Goal: Task Accomplishment & Management: Use online tool/utility

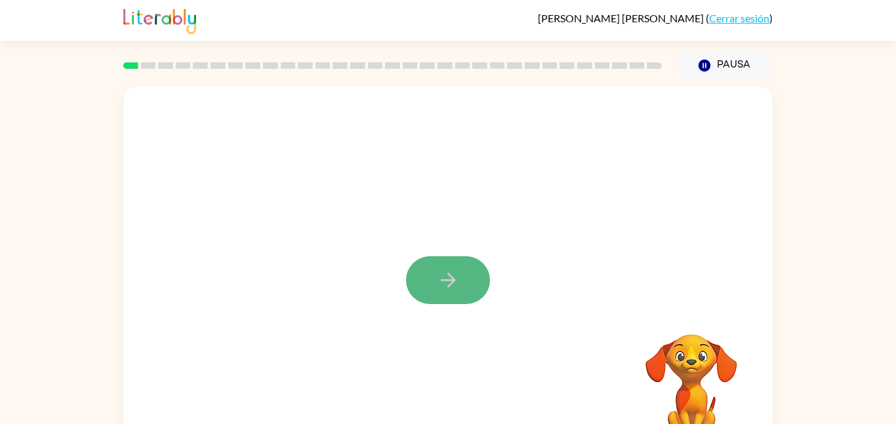
click at [479, 269] on button "button" at bounding box center [448, 280] width 84 height 48
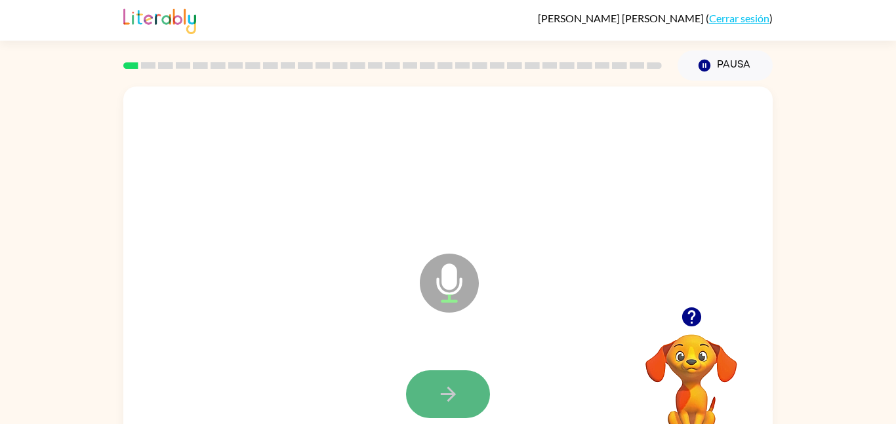
click at [435, 406] on button "button" at bounding box center [448, 395] width 84 height 48
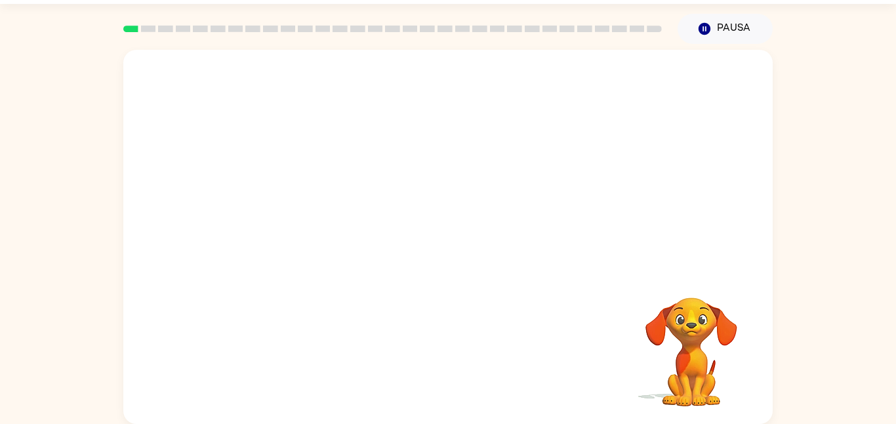
scroll to position [36, 0]
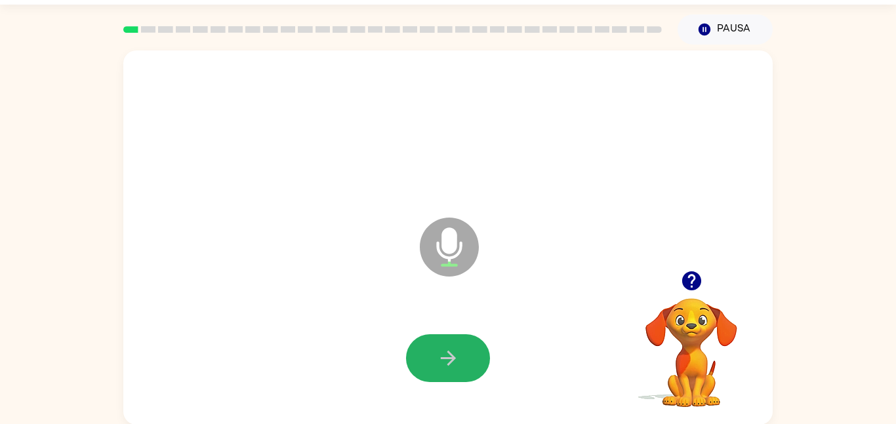
click at [457, 354] on icon "button" at bounding box center [448, 358] width 23 height 23
click at [460, 367] on button "button" at bounding box center [448, 358] width 84 height 48
click at [464, 365] on button "button" at bounding box center [448, 358] width 84 height 48
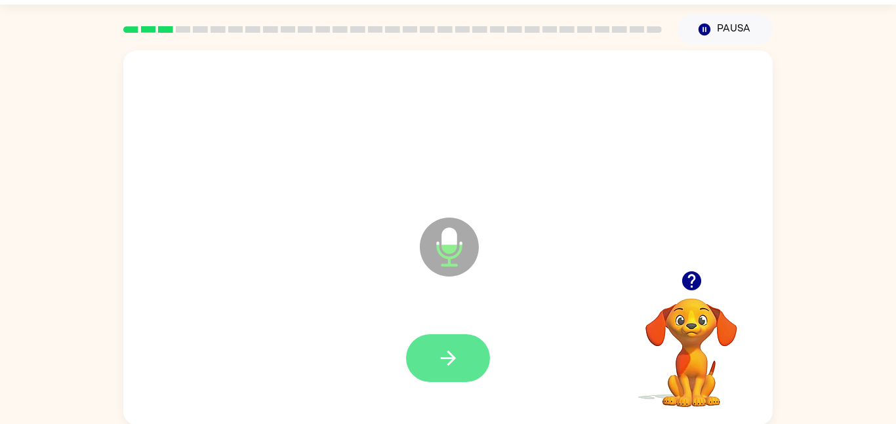
click at [466, 361] on button "button" at bounding box center [448, 358] width 84 height 48
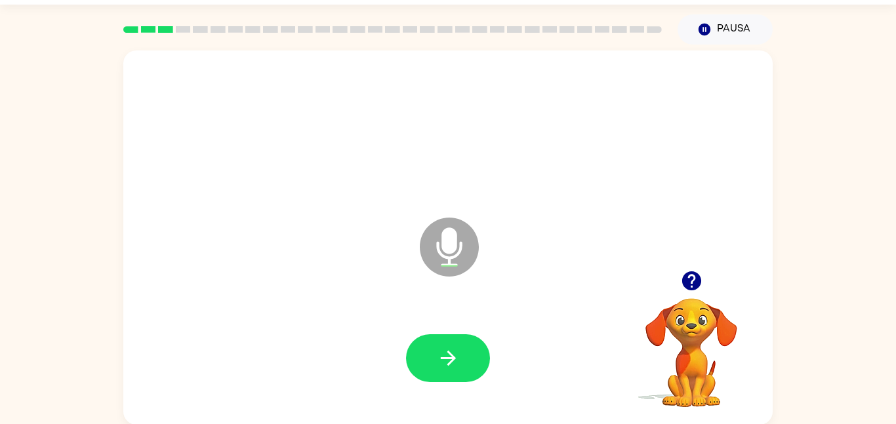
click at [466, 361] on button "button" at bounding box center [448, 358] width 84 height 48
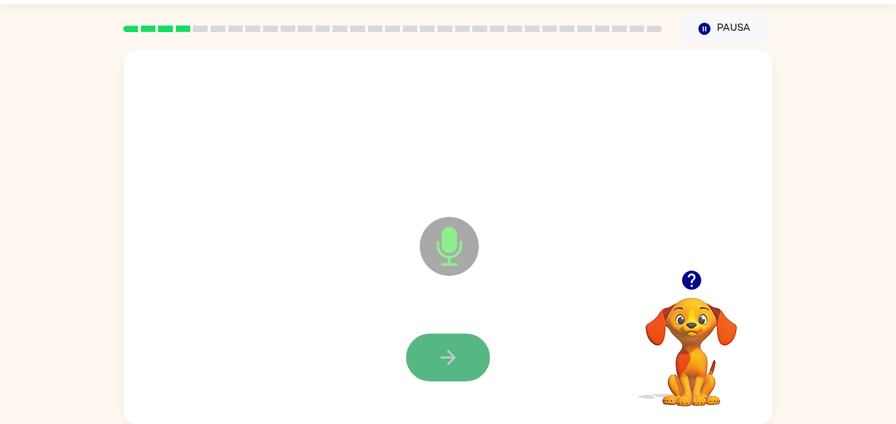
click at [455, 356] on icon "button" at bounding box center [448, 357] width 23 height 23
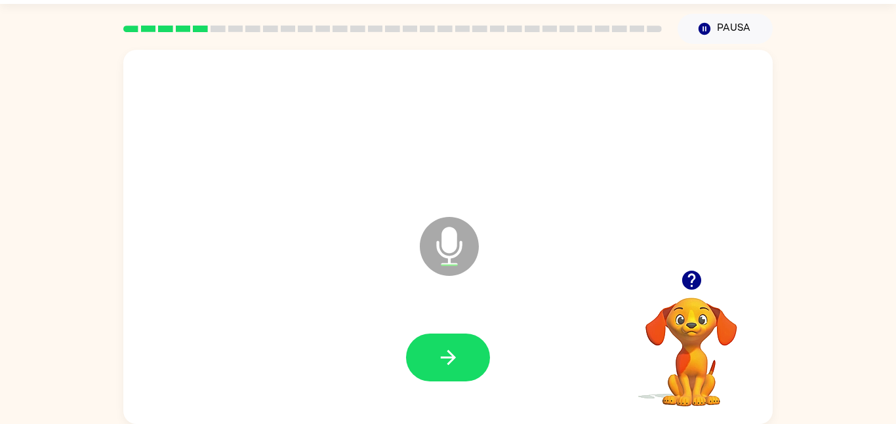
click at [455, 356] on icon "button" at bounding box center [448, 357] width 23 height 23
click at [456, 358] on icon "button" at bounding box center [448, 357] width 23 height 23
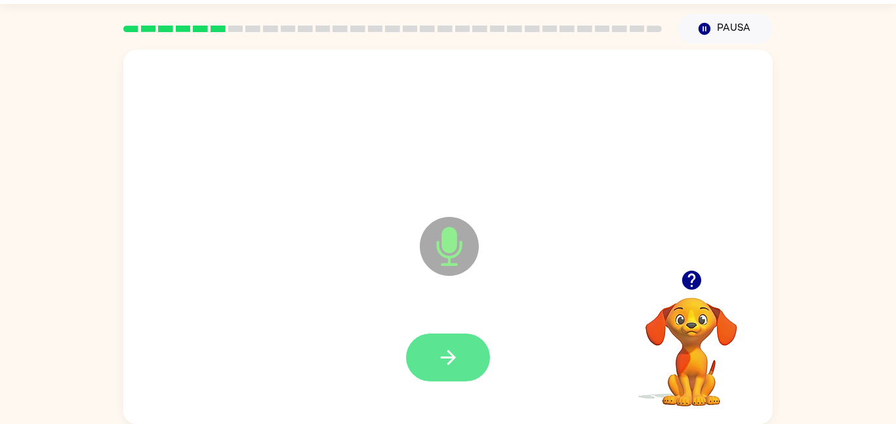
click at [458, 359] on icon "button" at bounding box center [448, 357] width 23 height 23
click at [470, 369] on button "button" at bounding box center [448, 358] width 84 height 48
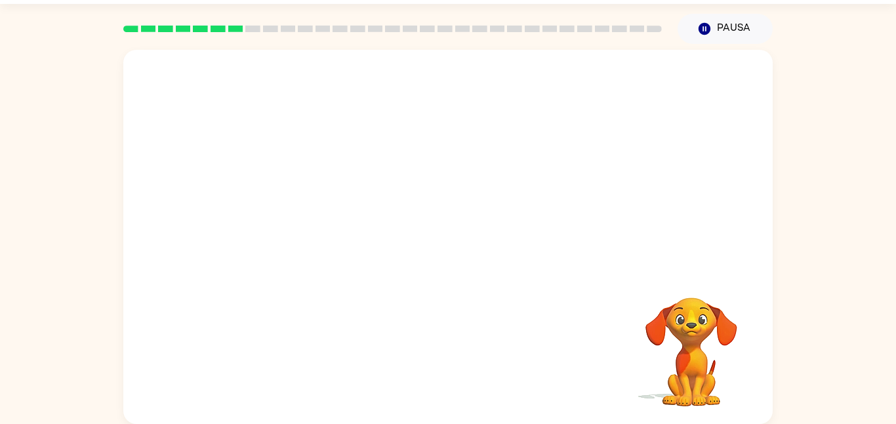
click at [470, 369] on div "Tu navegador debe admitir la reproducción de archivos .mp4 para usar Literably.…" at bounding box center [447, 237] width 649 height 375
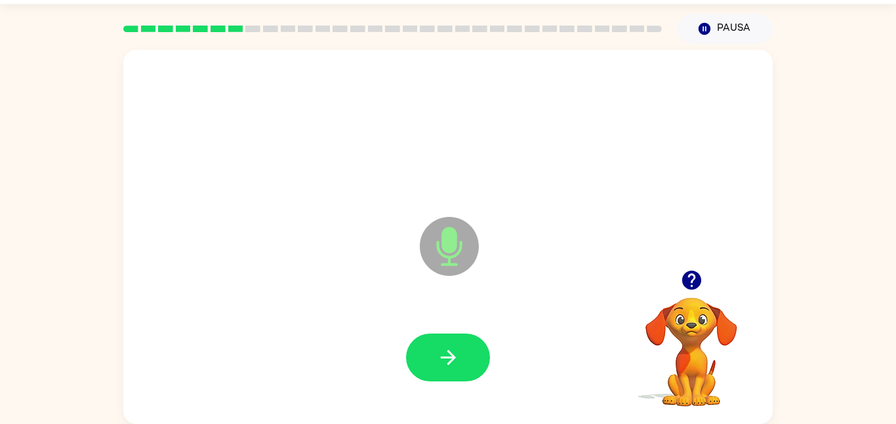
click at [470, 369] on button "button" at bounding box center [448, 358] width 84 height 48
click at [707, 24] on icon "button" at bounding box center [704, 29] width 12 height 12
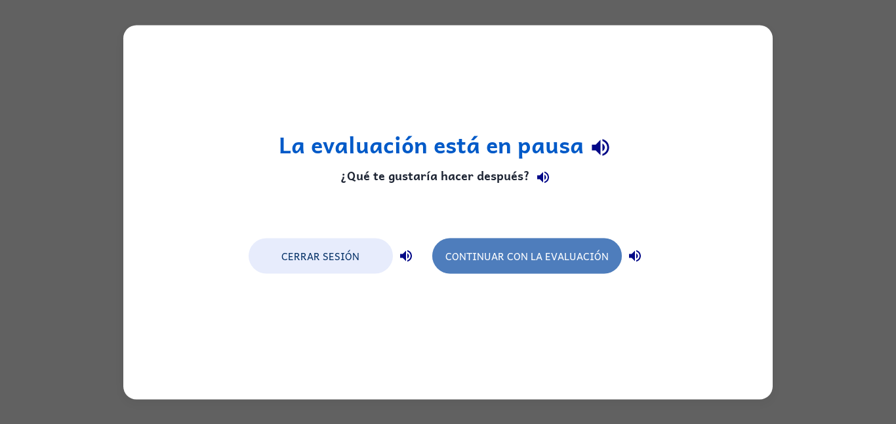
click at [578, 254] on button "Continuar con la evaluación" at bounding box center [527, 255] width 190 height 35
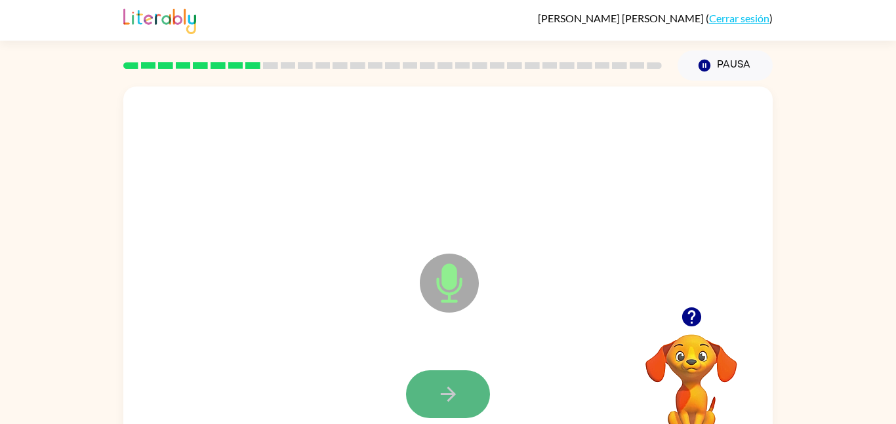
click at [452, 398] on icon "button" at bounding box center [448, 394] width 23 height 23
click at [455, 403] on icon "button" at bounding box center [448, 394] width 23 height 23
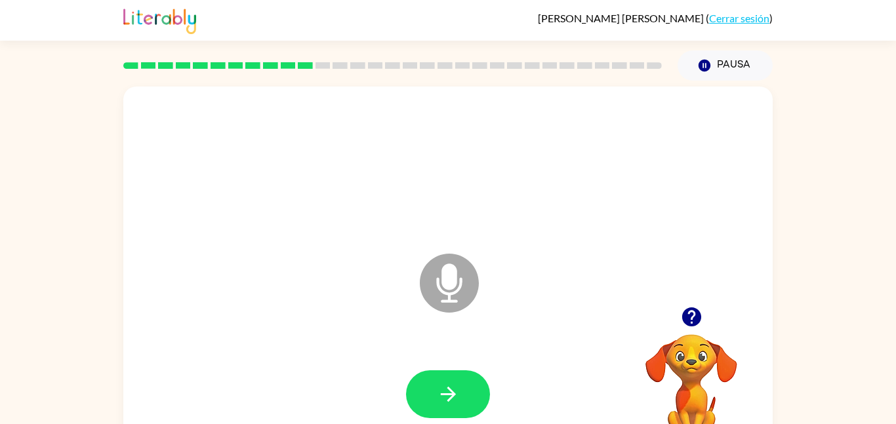
click at [693, 319] on icon "button" at bounding box center [690, 317] width 19 height 19
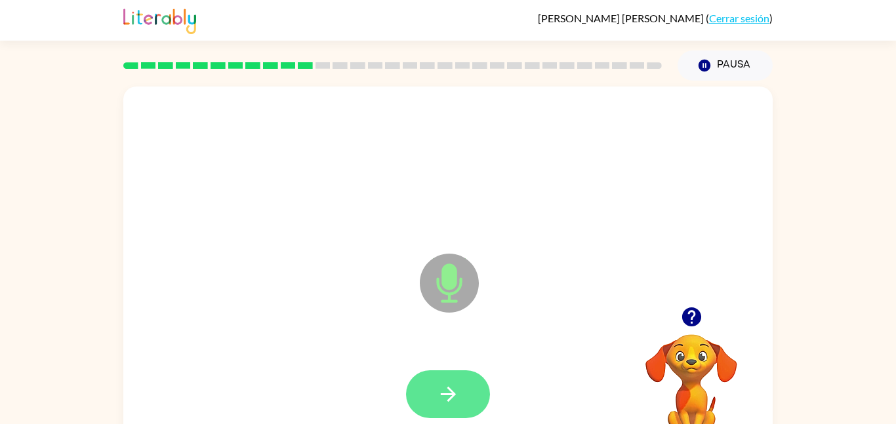
click at [485, 405] on button "button" at bounding box center [448, 395] width 84 height 48
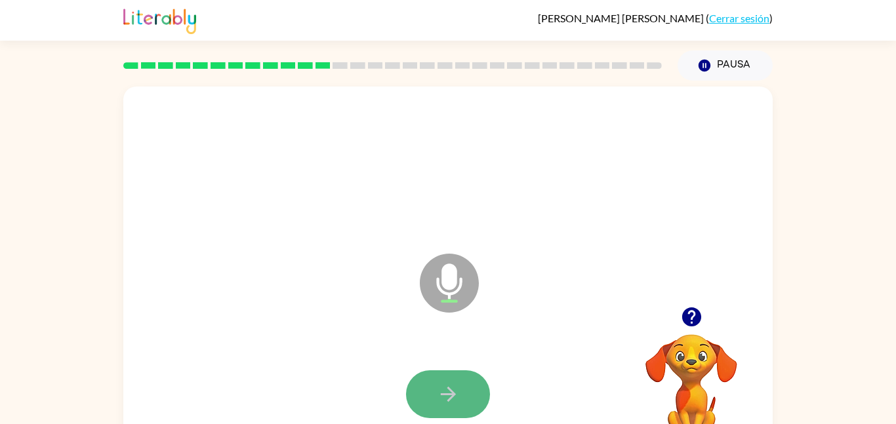
click at [482, 405] on button "button" at bounding box center [448, 395] width 84 height 48
click at [443, 373] on button "button" at bounding box center [448, 395] width 84 height 48
click at [420, 410] on button "button" at bounding box center [448, 395] width 84 height 48
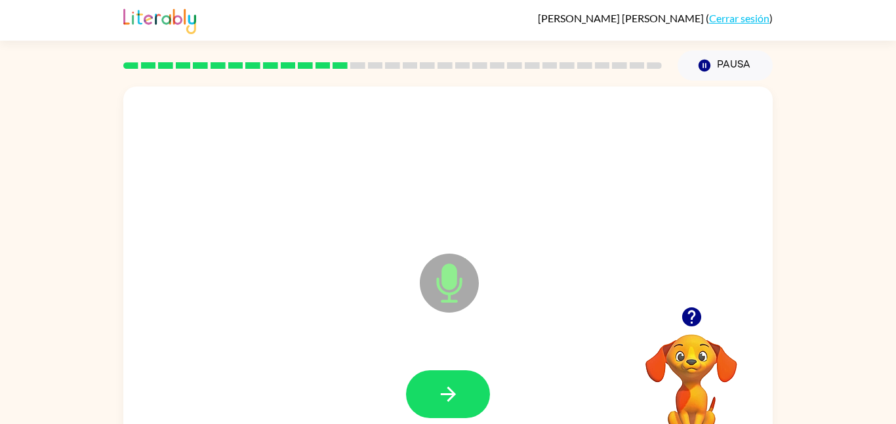
click at [420, 410] on button "button" at bounding box center [448, 395] width 84 height 48
click at [423, 413] on button "button" at bounding box center [448, 395] width 84 height 48
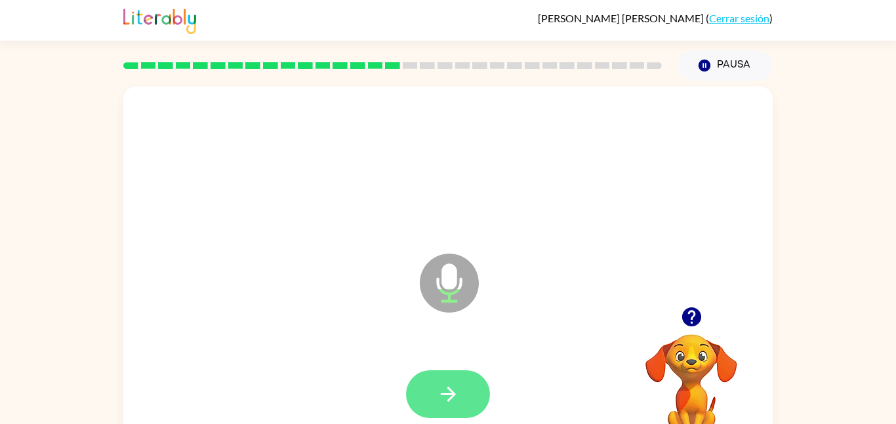
click at [456, 388] on icon "button" at bounding box center [448, 394] width 23 height 23
click at [452, 394] on icon "button" at bounding box center [447, 394] width 15 height 15
click at [458, 399] on icon "button" at bounding box center [448, 394] width 23 height 23
click at [462, 407] on button "button" at bounding box center [448, 395] width 84 height 48
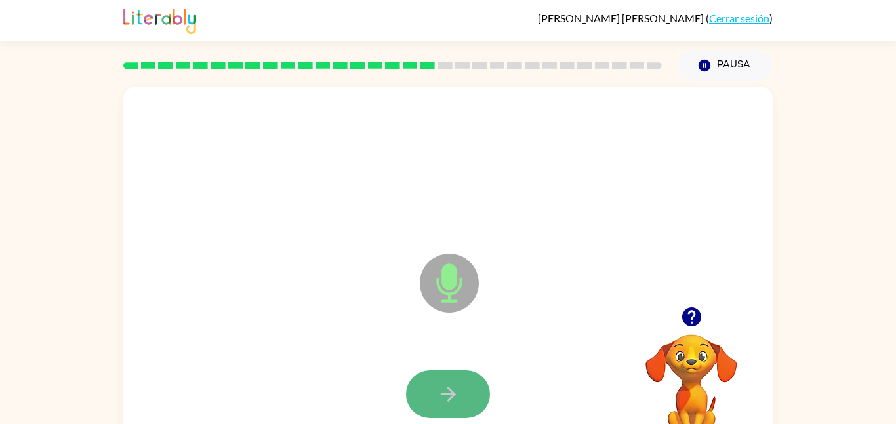
click at [465, 411] on button "button" at bounding box center [448, 395] width 84 height 48
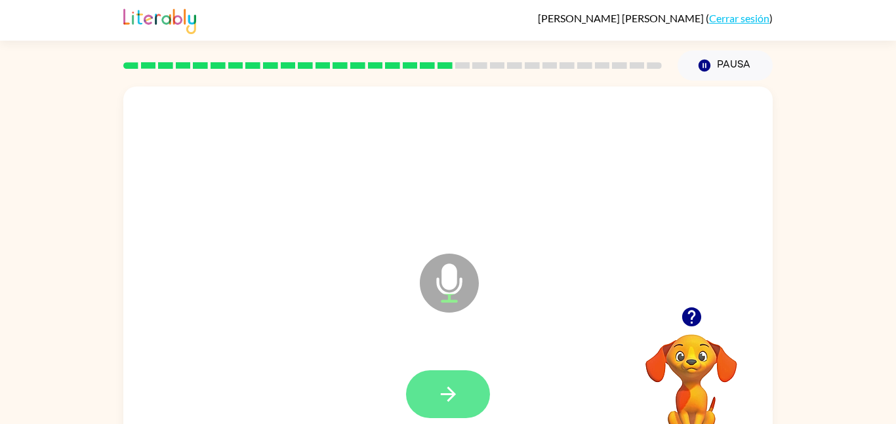
click at [470, 392] on button "button" at bounding box center [448, 395] width 84 height 48
click at [453, 414] on button "button" at bounding box center [448, 395] width 84 height 48
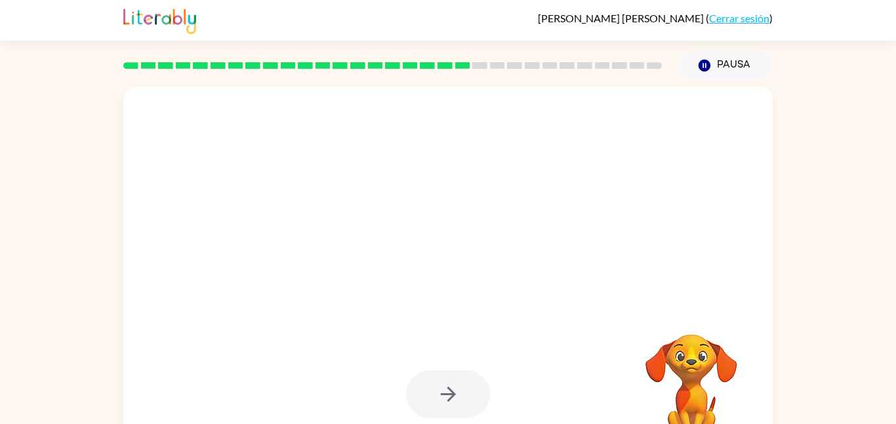
click at [451, 403] on div at bounding box center [448, 395] width 84 height 48
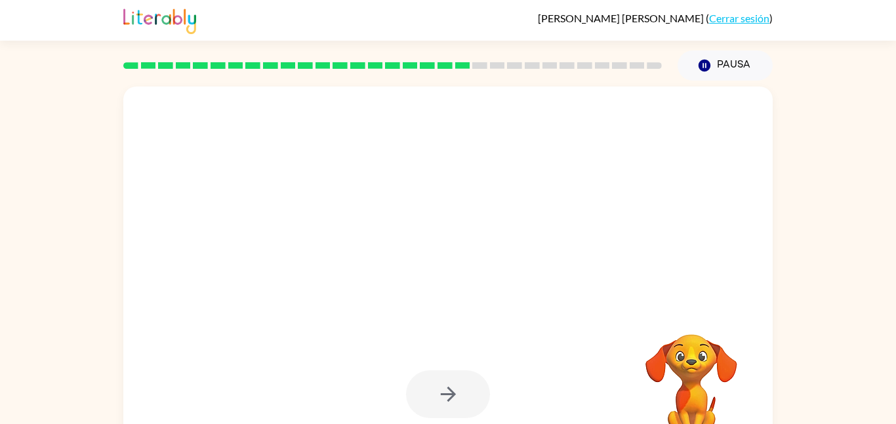
click at [451, 403] on div at bounding box center [448, 395] width 84 height 48
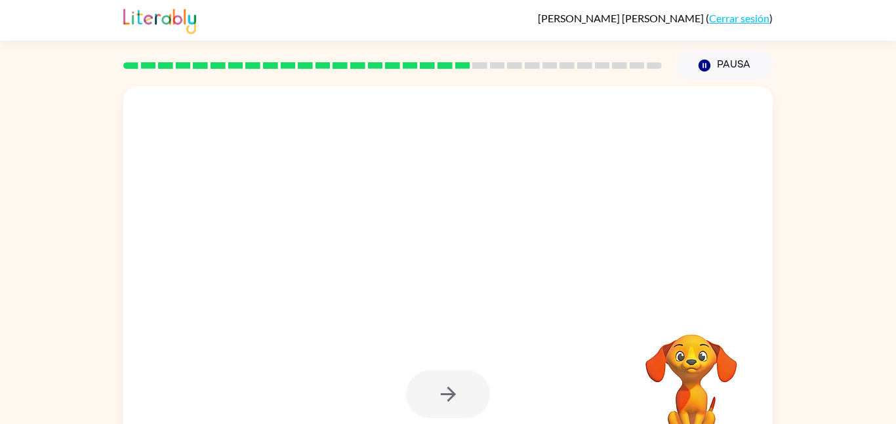
click at [451, 403] on div at bounding box center [448, 395] width 84 height 48
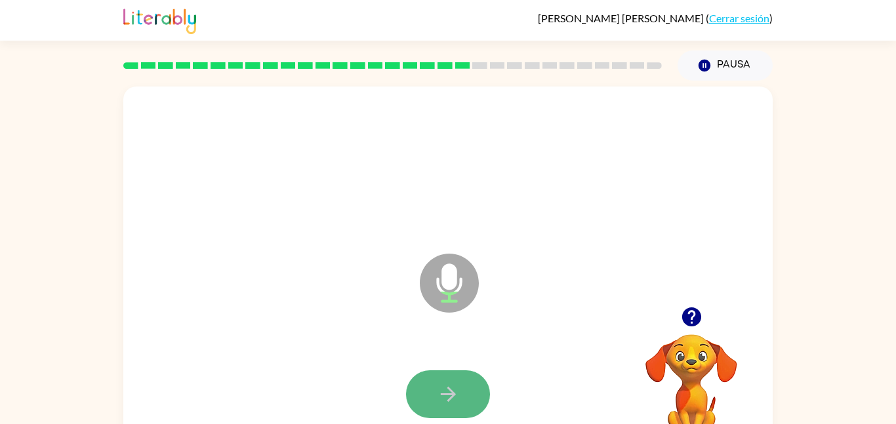
click at [453, 401] on icon "button" at bounding box center [448, 394] width 23 height 23
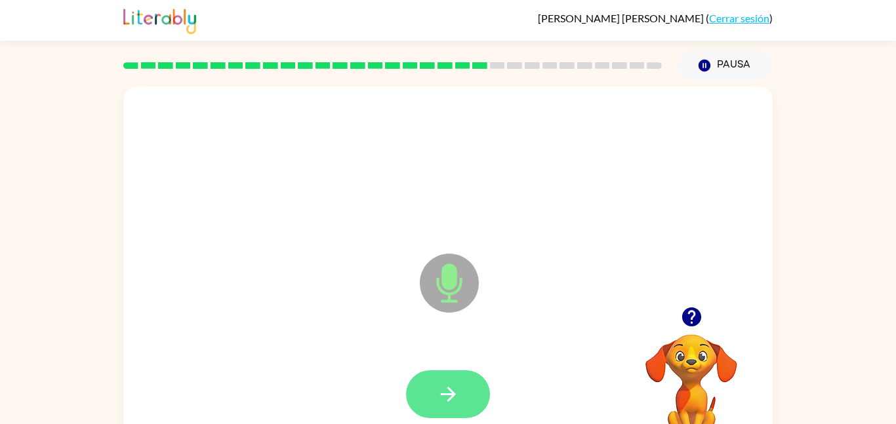
click at [456, 403] on icon "button" at bounding box center [448, 394] width 23 height 23
click at [460, 407] on button "button" at bounding box center [448, 395] width 84 height 48
click at [472, 409] on button "button" at bounding box center [448, 395] width 84 height 48
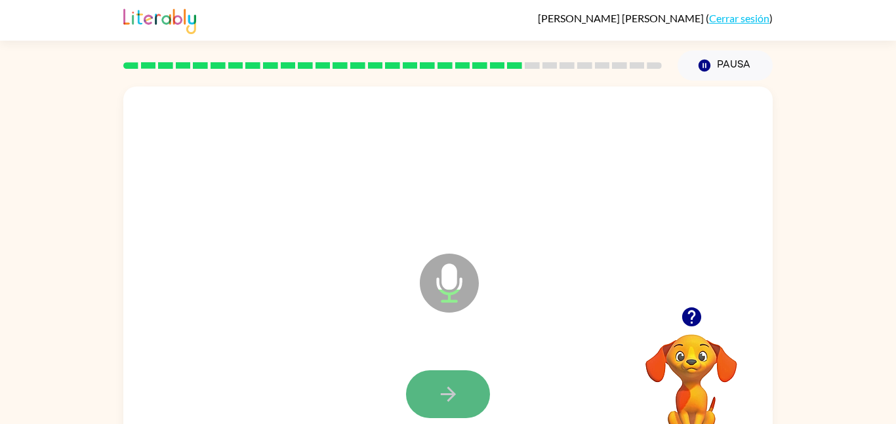
click at [437, 374] on button "button" at bounding box center [448, 395] width 84 height 48
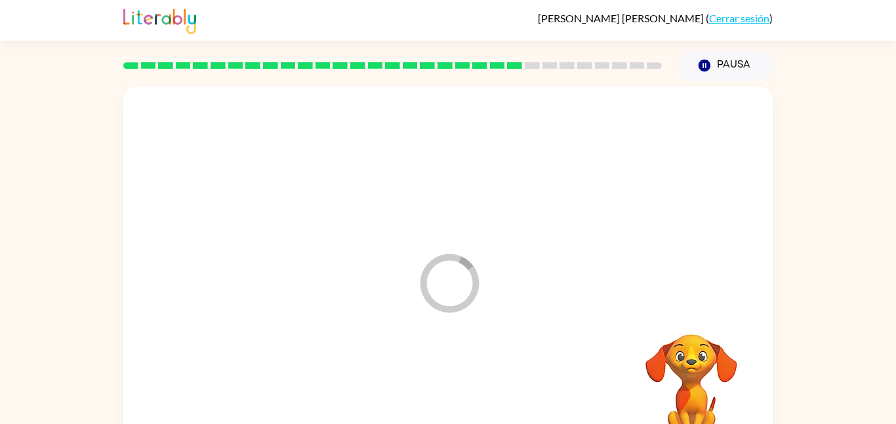
click at [437, 374] on div at bounding box center [447, 395] width 623 height 108
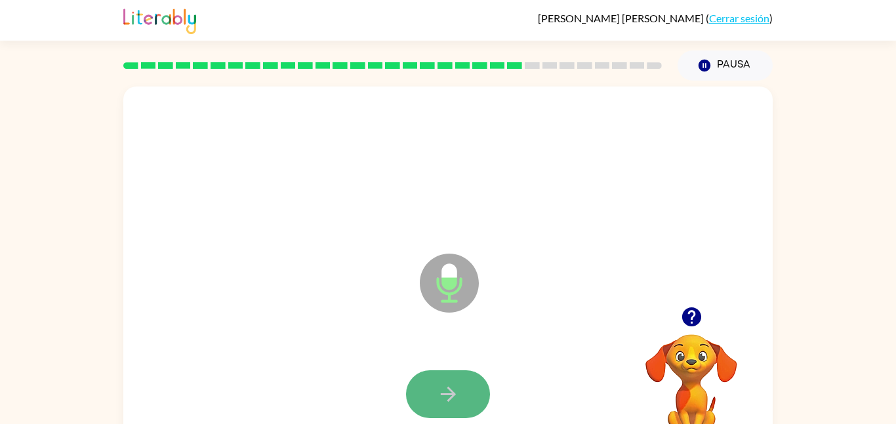
click at [455, 398] on icon "button" at bounding box center [448, 394] width 23 height 23
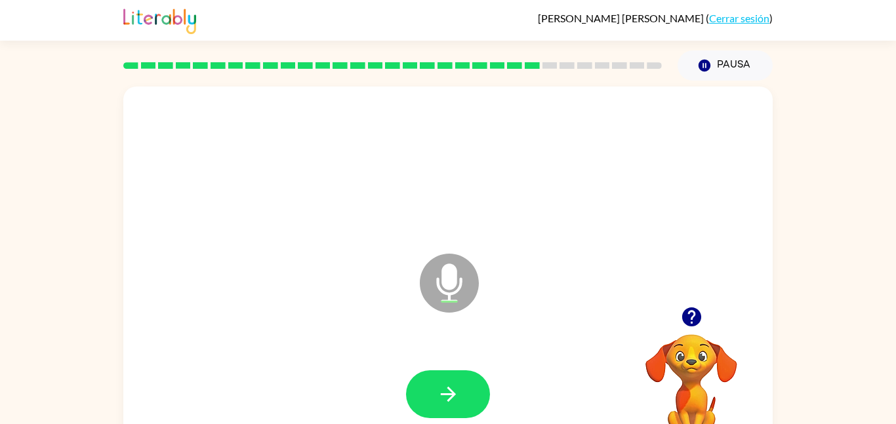
click at [455, 398] on icon "button" at bounding box center [448, 394] width 23 height 23
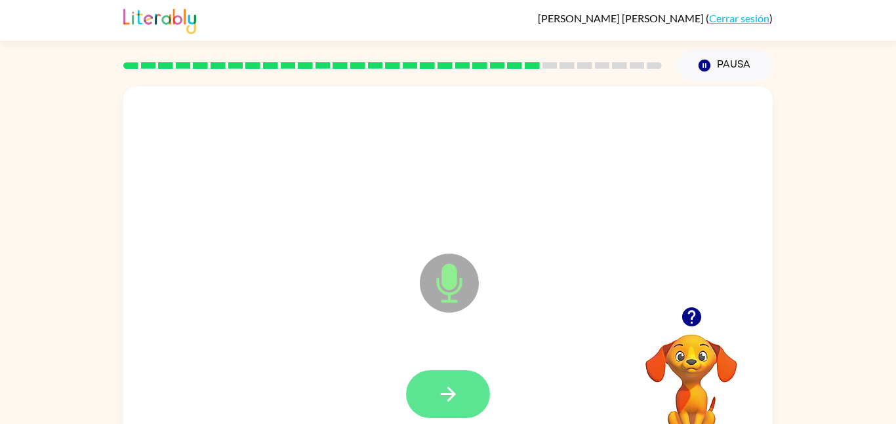
click at [454, 397] on icon "button" at bounding box center [448, 394] width 23 height 23
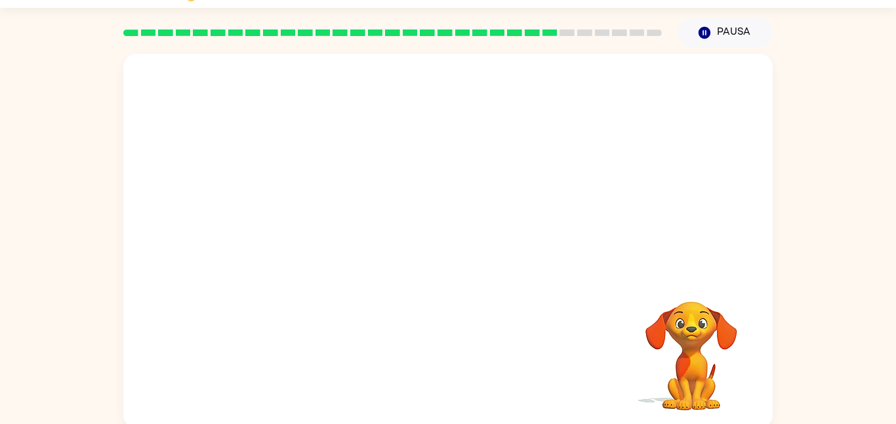
scroll to position [37, 0]
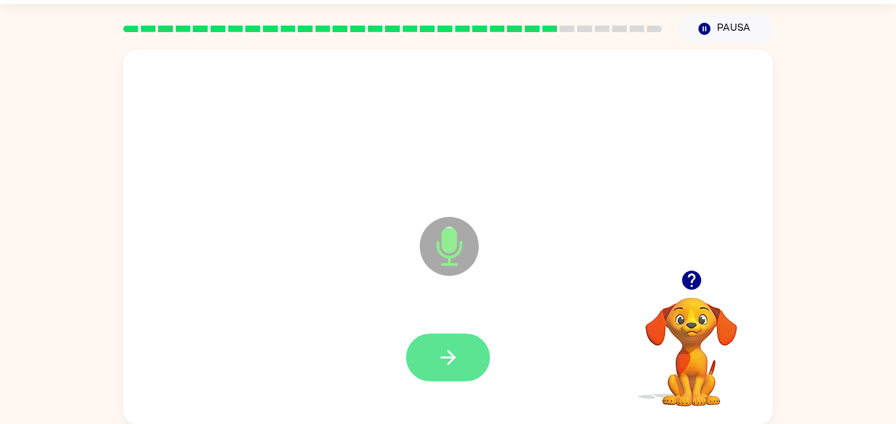
click at [445, 369] on button "button" at bounding box center [448, 358] width 84 height 48
click at [447, 373] on button "button" at bounding box center [448, 358] width 84 height 48
click at [449, 364] on icon "button" at bounding box center [447, 357] width 15 height 15
click at [451, 395] on div at bounding box center [447, 358] width 623 height 108
click at [456, 382] on div at bounding box center [447, 358] width 623 height 108
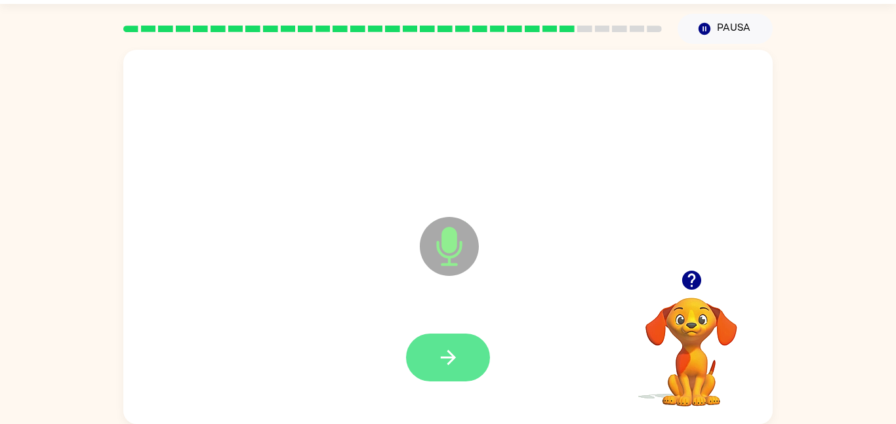
click at [458, 375] on button "button" at bounding box center [448, 358] width 84 height 48
click at [442, 343] on button "button" at bounding box center [448, 358] width 84 height 48
click at [443, 343] on button "button" at bounding box center [448, 358] width 84 height 48
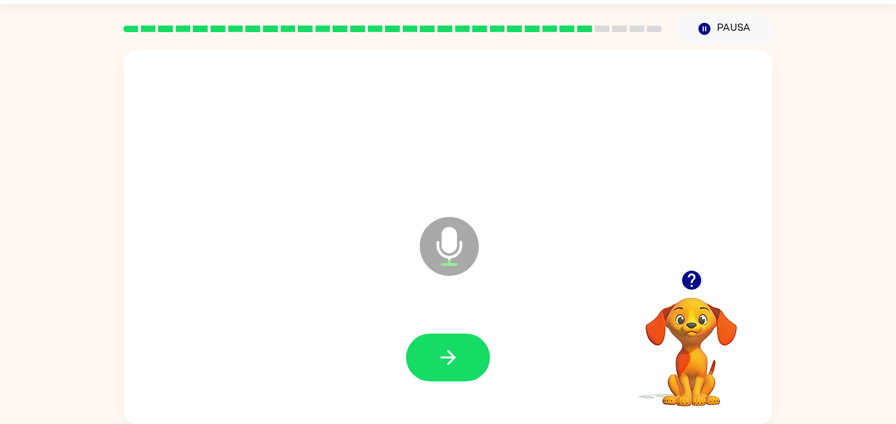
click at [443, 343] on button "button" at bounding box center [448, 358] width 84 height 48
click at [443, 345] on button "button" at bounding box center [448, 358] width 84 height 48
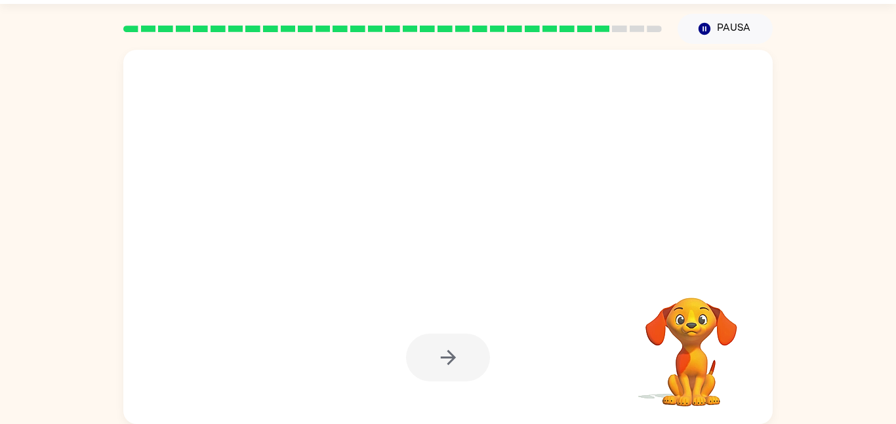
click at [443, 345] on div at bounding box center [448, 358] width 84 height 48
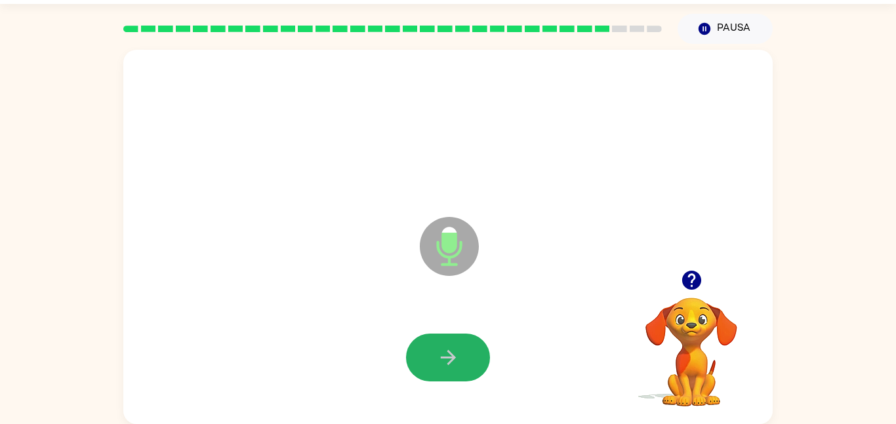
click at [443, 345] on button "button" at bounding box center [448, 358] width 84 height 48
click at [449, 350] on icon "button" at bounding box center [448, 357] width 23 height 23
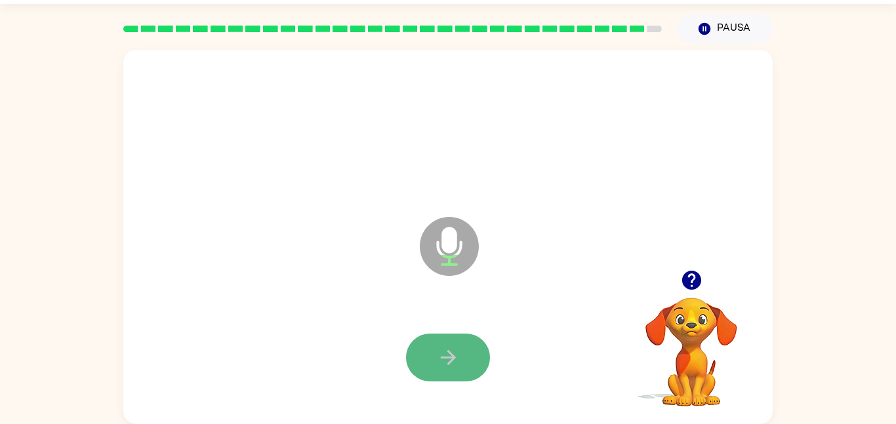
click at [458, 356] on icon "button" at bounding box center [448, 357] width 23 height 23
click at [462, 371] on button "button" at bounding box center [448, 358] width 84 height 48
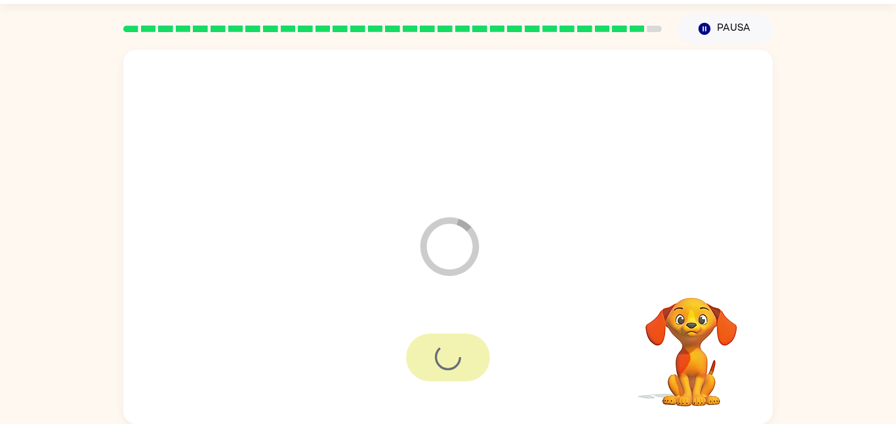
scroll to position [13, 0]
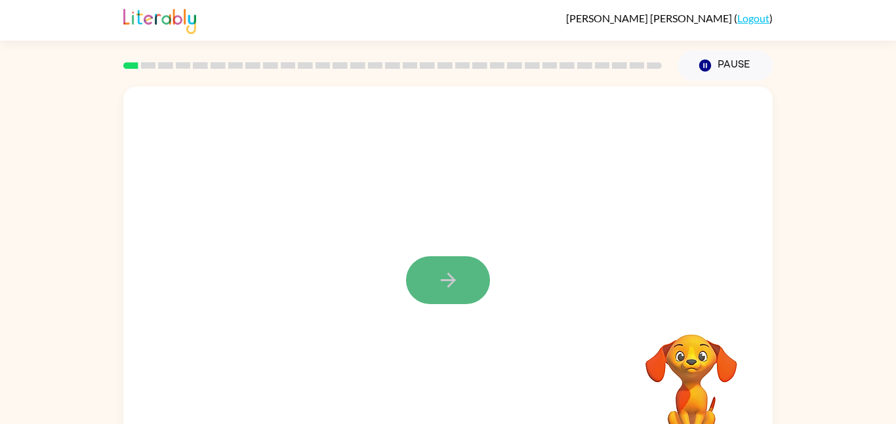
click at [441, 279] on icon "button" at bounding box center [448, 280] width 23 height 23
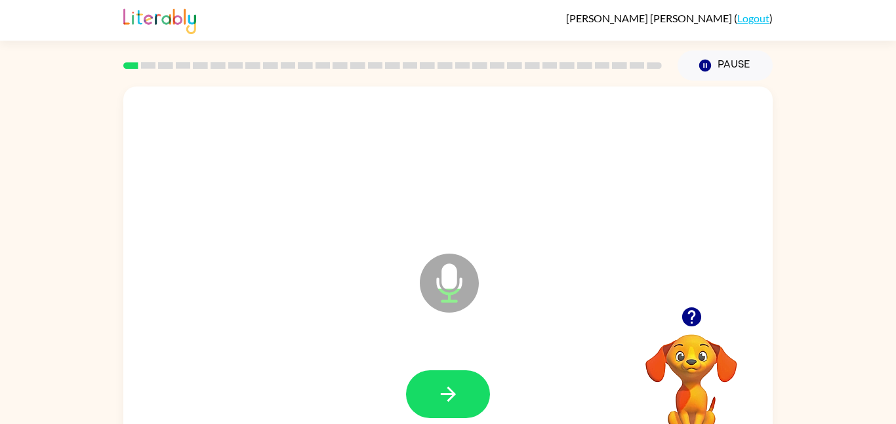
click at [435, 276] on icon at bounding box center [449, 283] width 59 height 59
click at [469, 386] on button "button" at bounding box center [448, 395] width 84 height 48
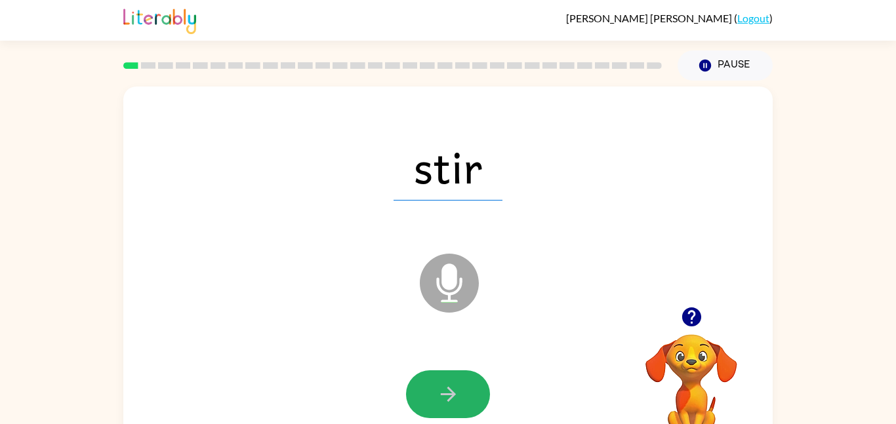
click at [431, 411] on button "button" at bounding box center [448, 395] width 84 height 48
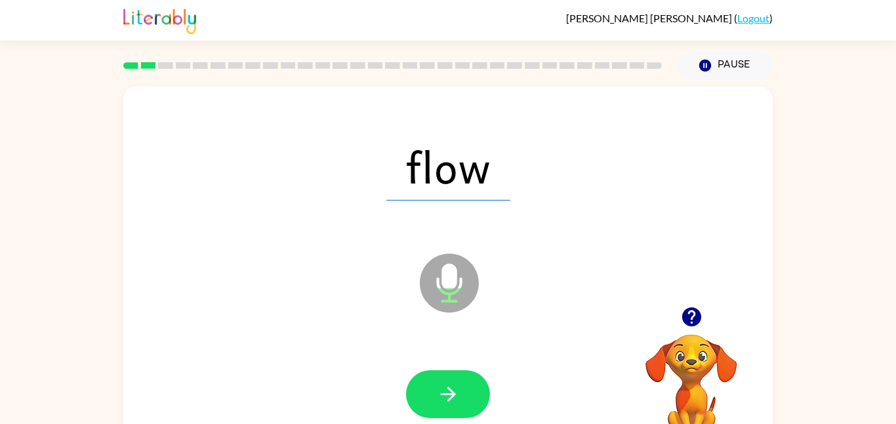
click at [431, 411] on button "button" at bounding box center [448, 395] width 84 height 48
click at [445, 420] on div at bounding box center [447, 395] width 623 height 108
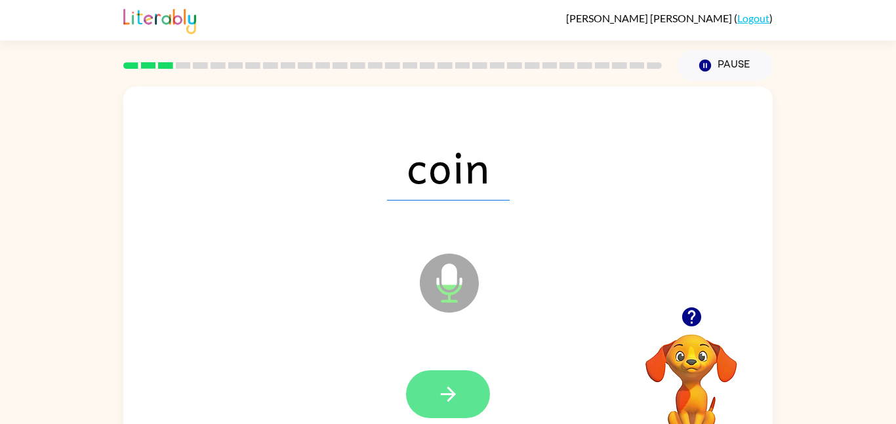
click at [465, 411] on button "button" at bounding box center [448, 395] width 84 height 48
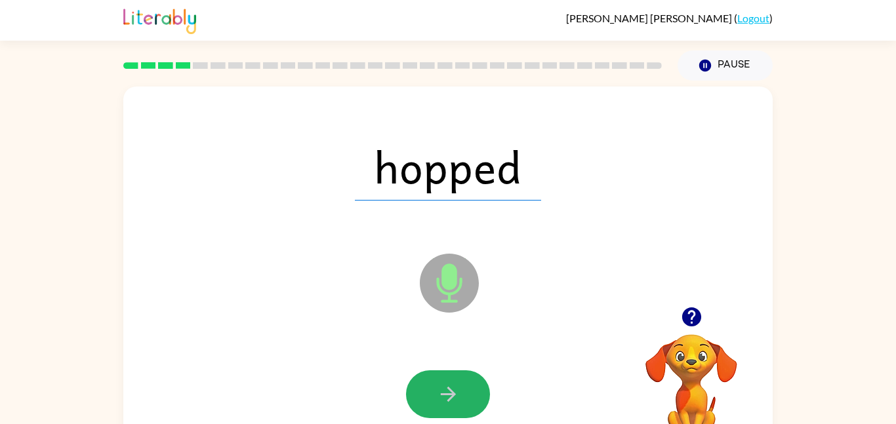
click at [459, 413] on button "button" at bounding box center [448, 395] width 84 height 48
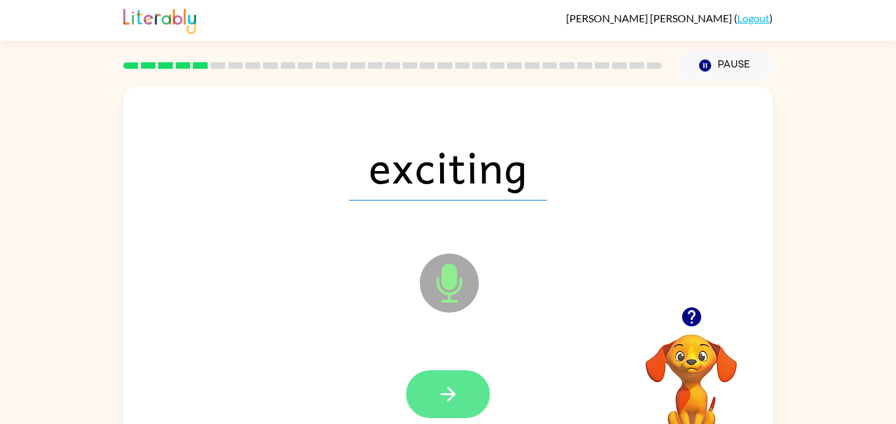
click at [445, 401] on icon "button" at bounding box center [448, 394] width 23 height 23
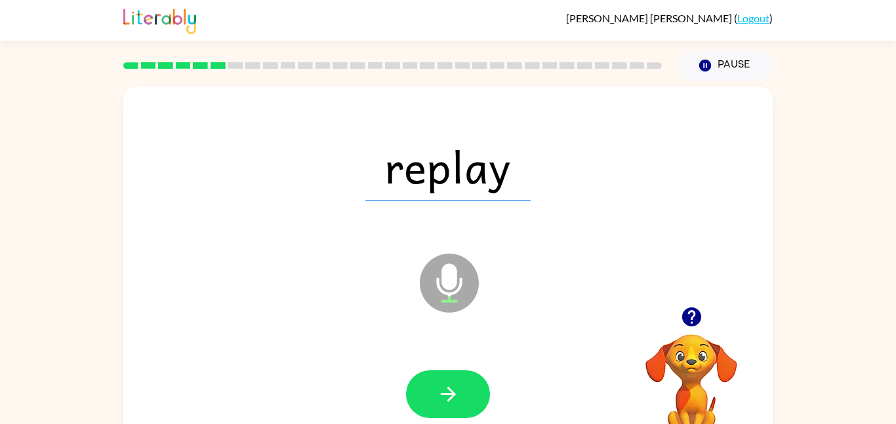
click at [445, 401] on icon "button" at bounding box center [448, 394] width 23 height 23
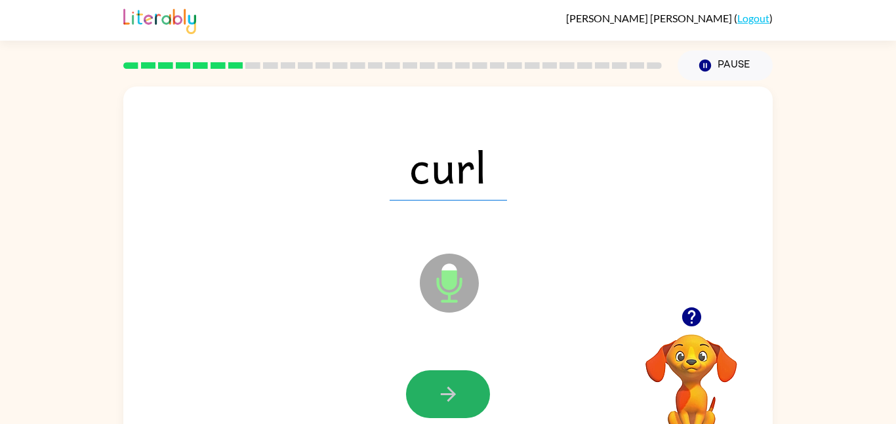
click at [445, 401] on icon "button" at bounding box center [448, 394] width 23 height 23
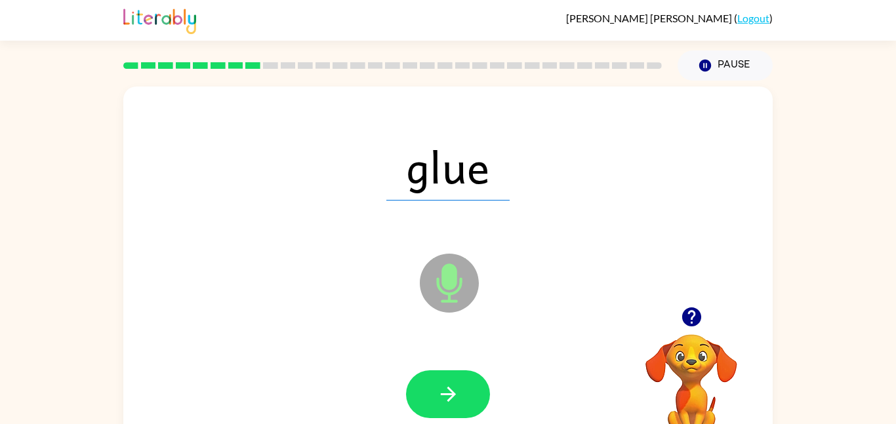
click at [445, 401] on icon "button" at bounding box center [448, 394] width 23 height 23
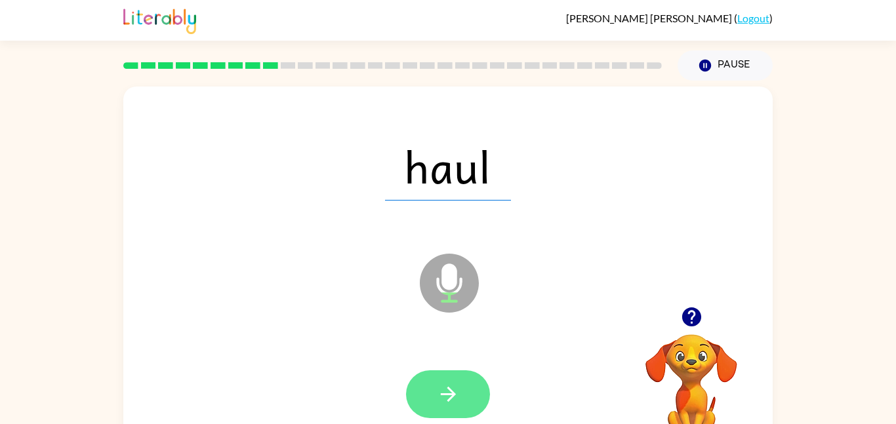
click at [471, 402] on button "button" at bounding box center [448, 395] width 84 height 48
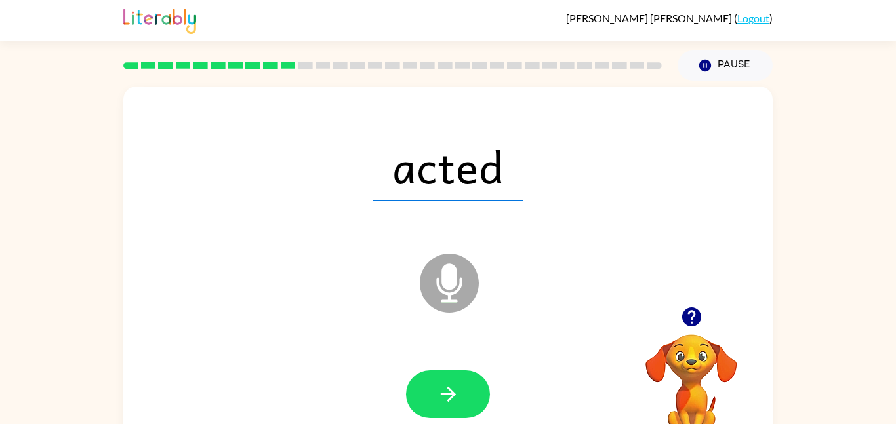
click at [471, 402] on button "button" at bounding box center [448, 395] width 84 height 48
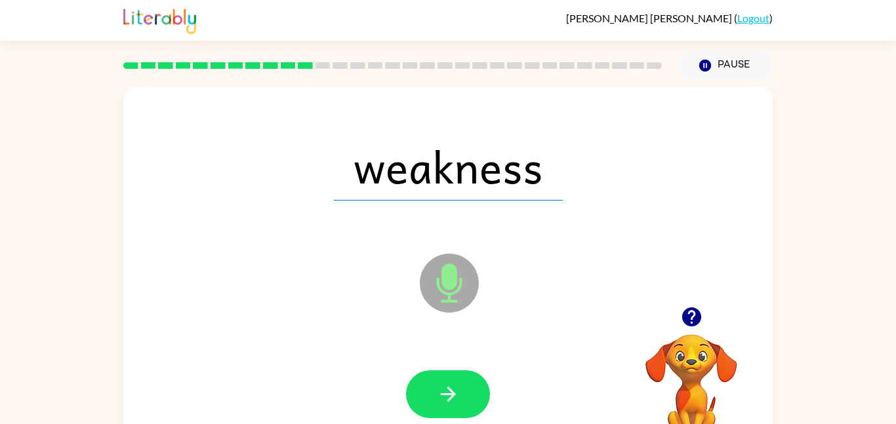
click at [471, 402] on button "button" at bounding box center [448, 395] width 84 height 48
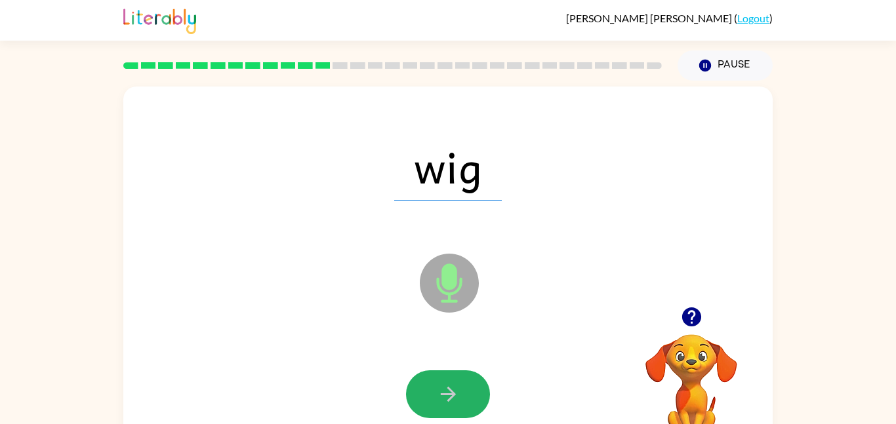
click at [471, 402] on button "button" at bounding box center [448, 395] width 84 height 48
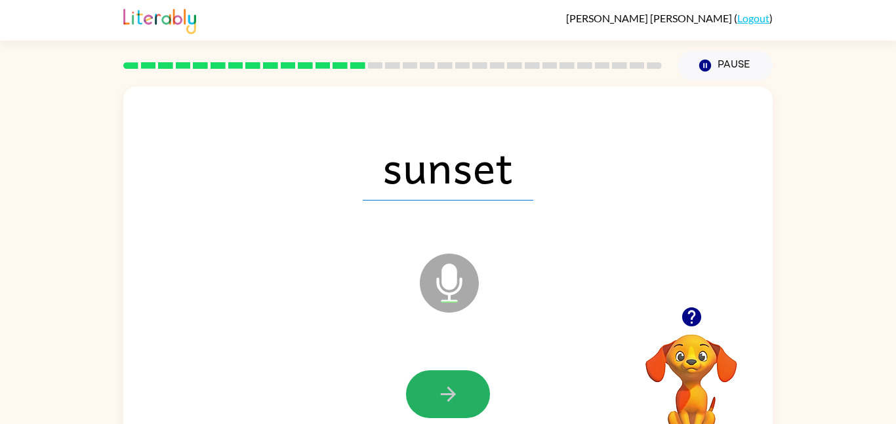
click at [471, 402] on button "button" at bounding box center [448, 395] width 84 height 48
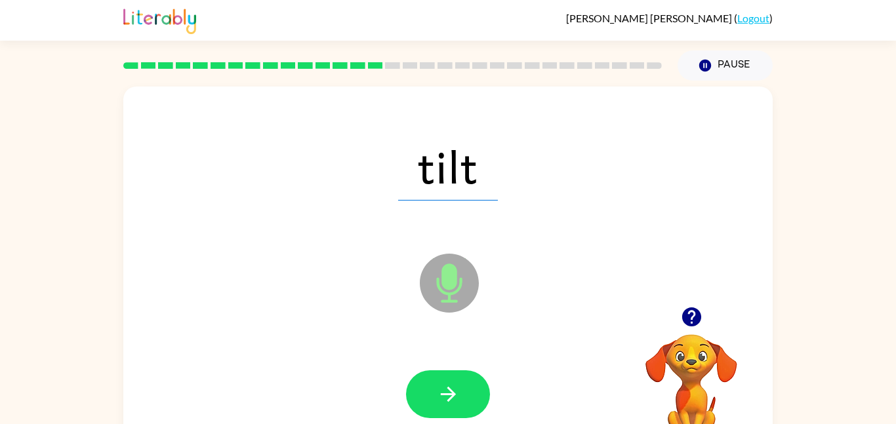
click at [471, 402] on button "button" at bounding box center [448, 395] width 84 height 48
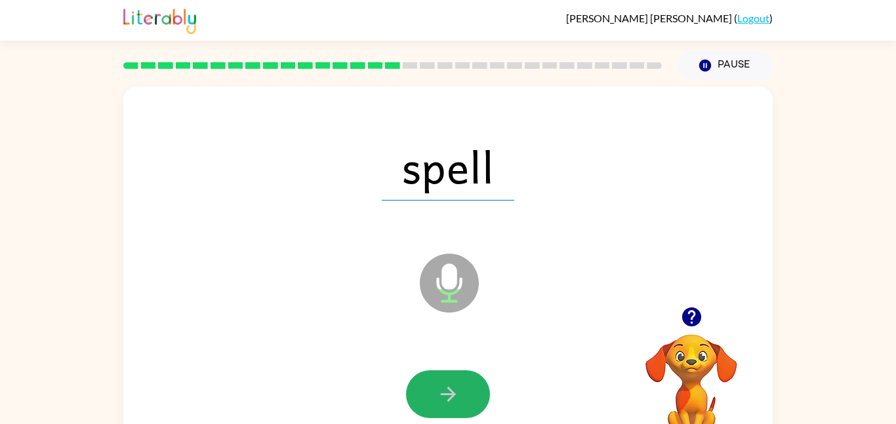
click at [471, 402] on button "button" at bounding box center [448, 395] width 84 height 48
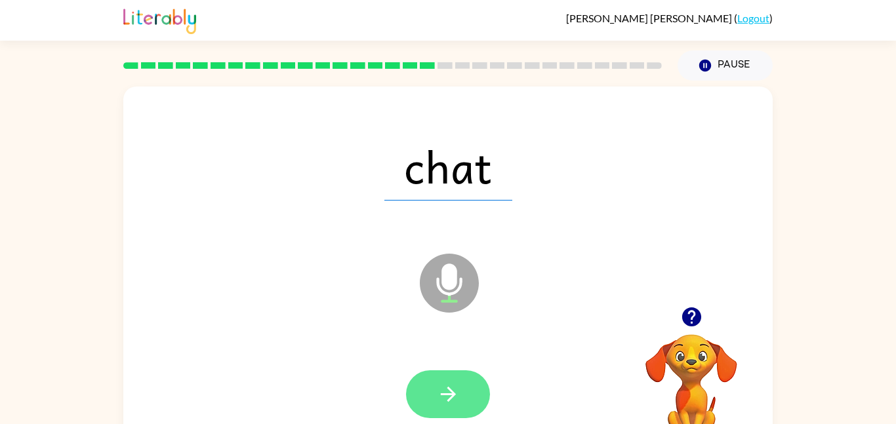
click at [472, 403] on button "button" at bounding box center [448, 395] width 84 height 48
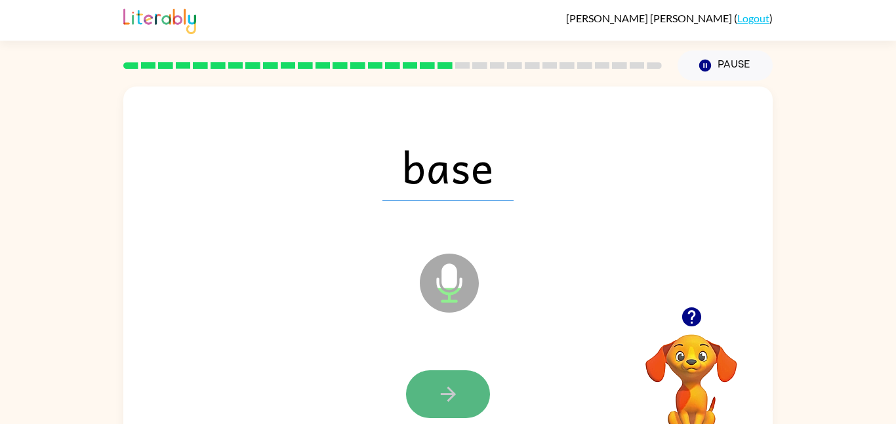
click at [478, 410] on button "button" at bounding box center [448, 395] width 84 height 48
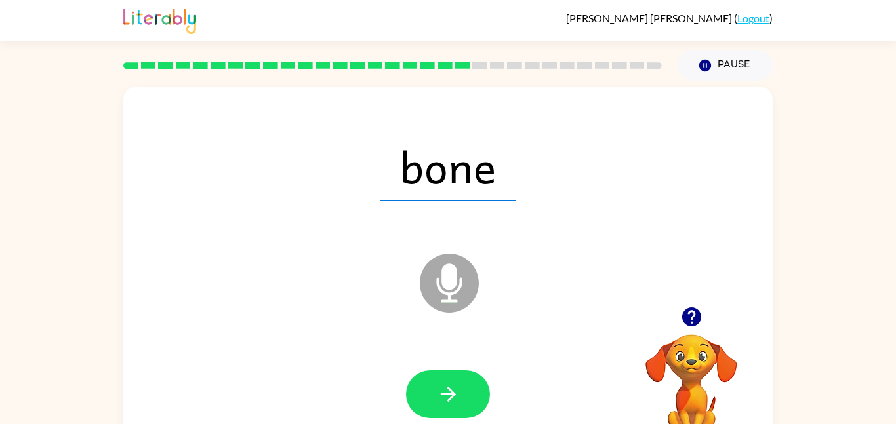
click at [478, 410] on button "button" at bounding box center [448, 395] width 84 height 48
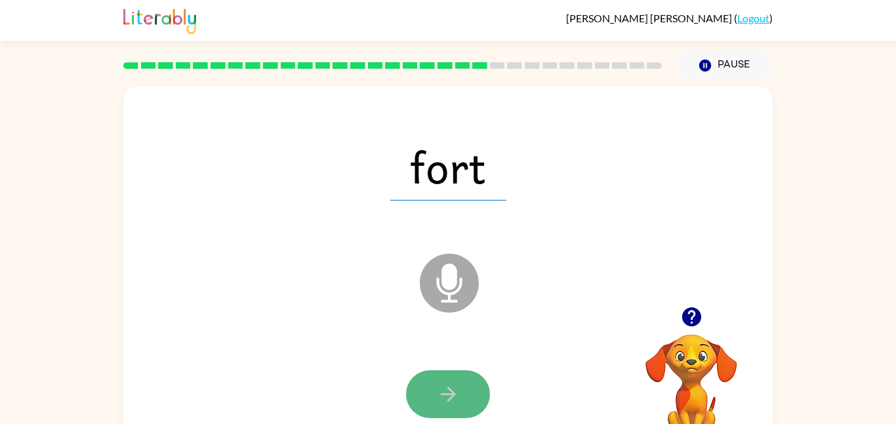
click at [466, 399] on button "button" at bounding box center [448, 395] width 84 height 48
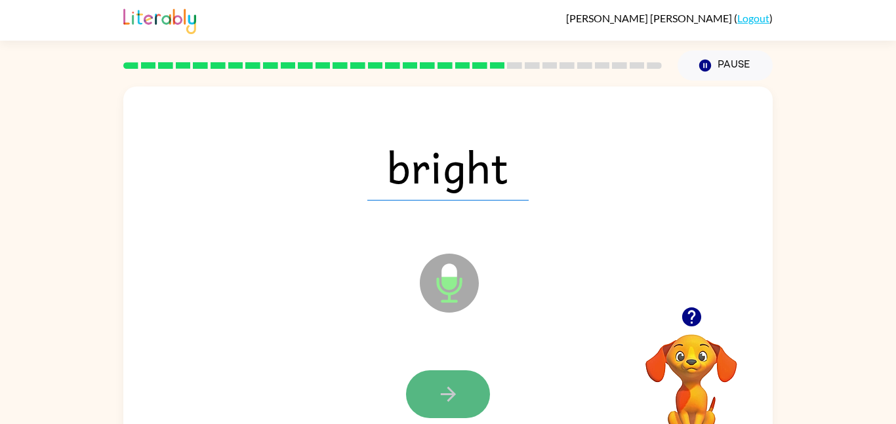
click at [450, 381] on button "button" at bounding box center [448, 395] width 84 height 48
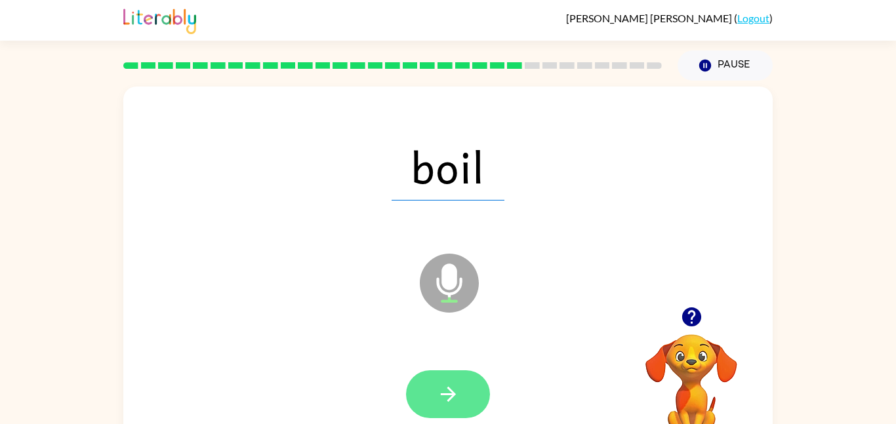
click at [451, 383] on icon "button" at bounding box center [448, 394] width 23 height 23
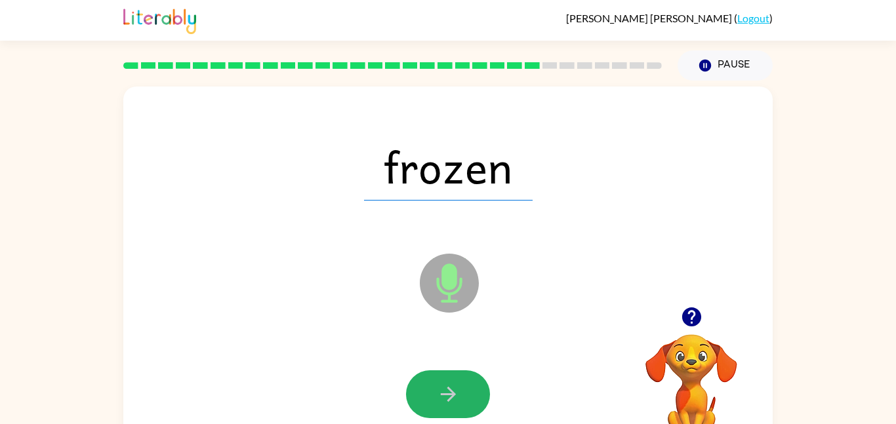
click at [451, 383] on icon "button" at bounding box center [448, 394] width 23 height 23
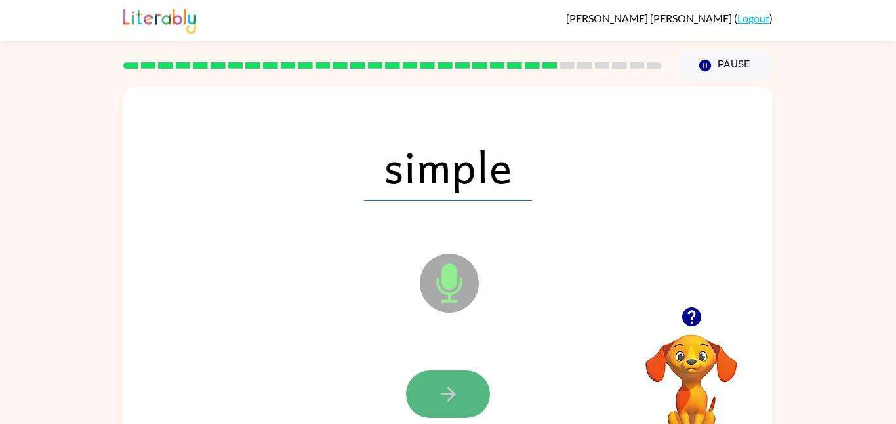
click at [451, 383] on icon "button" at bounding box center [448, 394] width 23 height 23
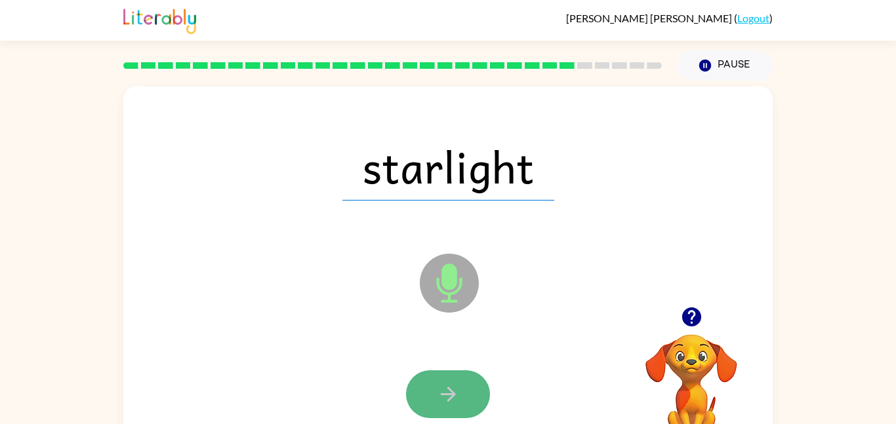
click at [456, 393] on icon "button" at bounding box center [448, 394] width 23 height 23
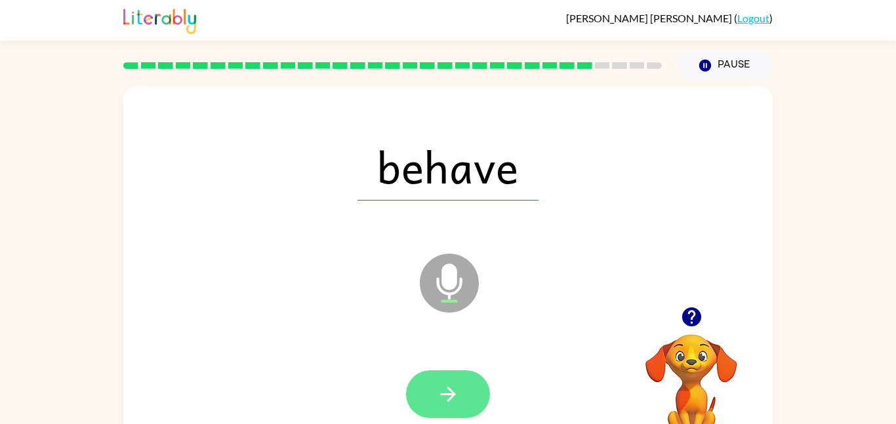
click at [463, 394] on button "button" at bounding box center [448, 395] width 84 height 48
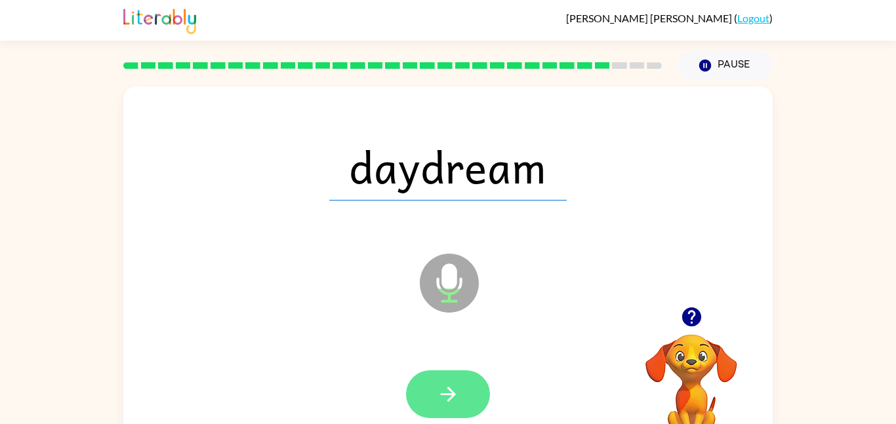
click at [472, 390] on button "button" at bounding box center [448, 395] width 84 height 48
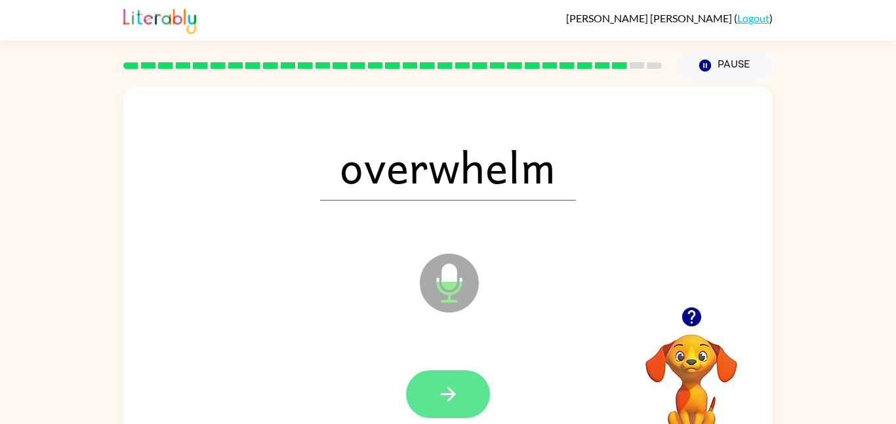
click at [470, 373] on button "button" at bounding box center [448, 395] width 84 height 48
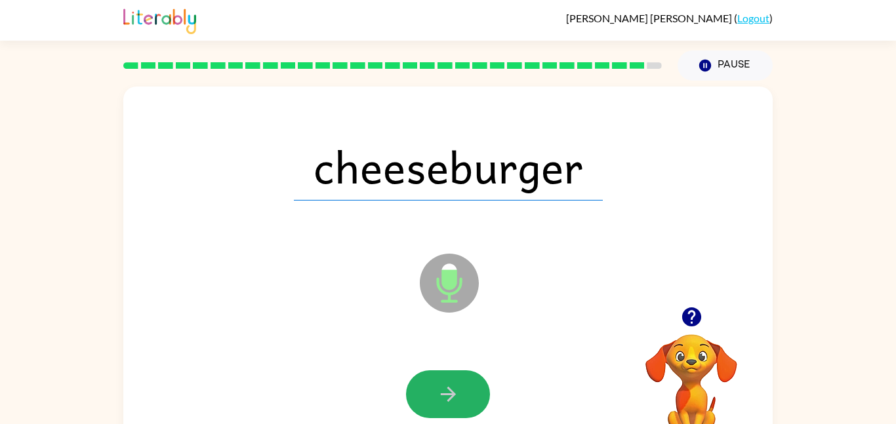
click at [468, 371] on button "button" at bounding box center [448, 395] width 84 height 48
